Goal: Download file/media

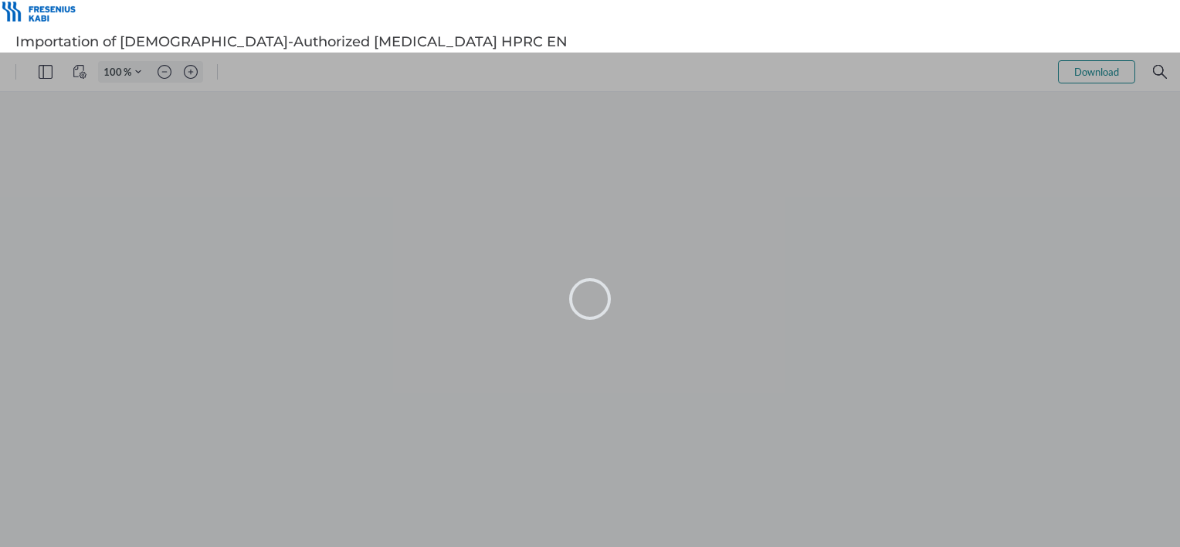
type input "74"
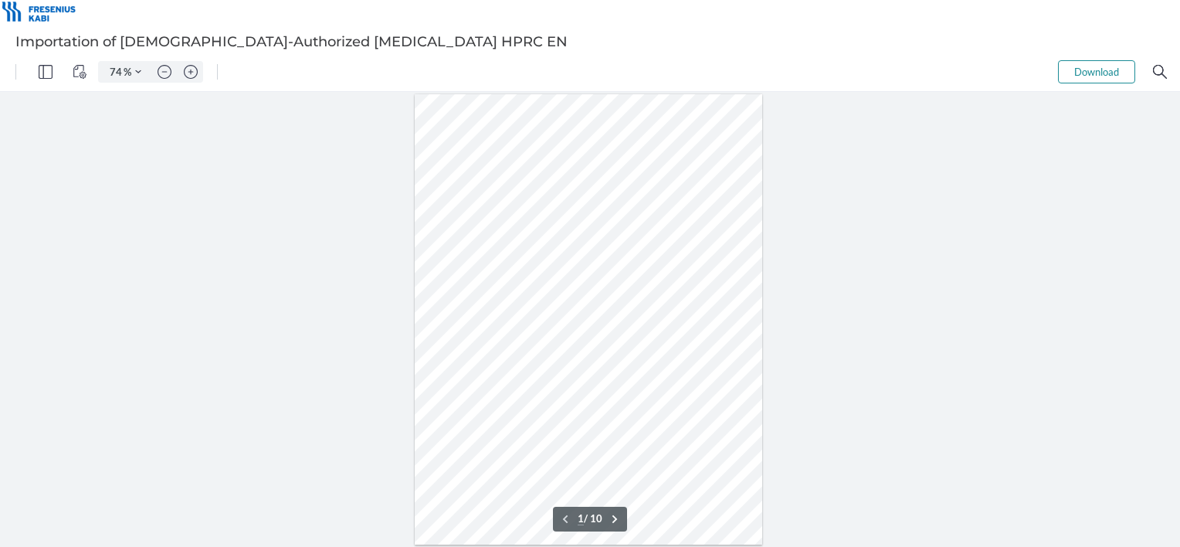
click at [1090, 70] on button "Download" at bounding box center [1096, 71] width 77 height 23
type input "157"
